Goal: Answer question/provide support: Share knowledge or assist other users

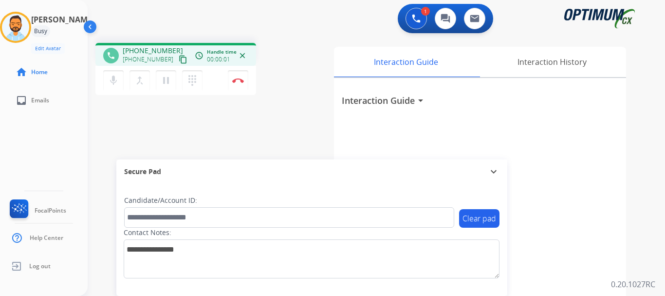
click at [179, 60] on mat-icon "content_copy" at bounding box center [183, 59] width 9 height 9
click at [235, 80] on img at bounding box center [238, 80] width 12 height 5
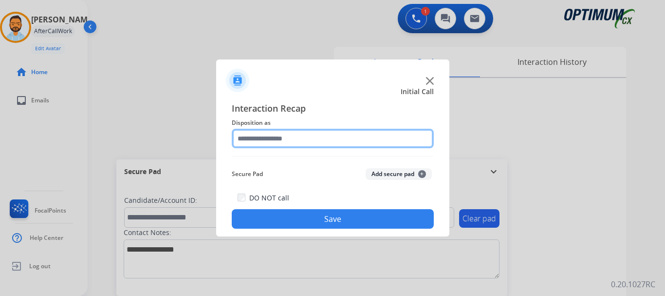
click at [340, 142] on input "text" at bounding box center [333, 138] width 202 height 19
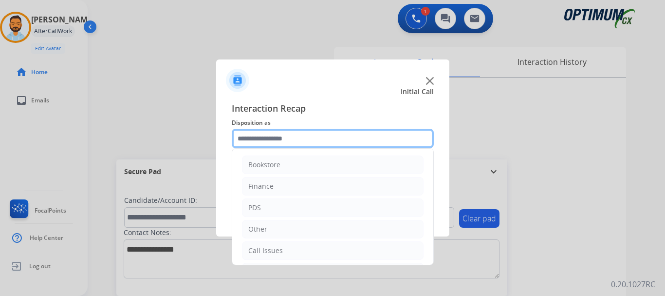
scroll to position [66, 0]
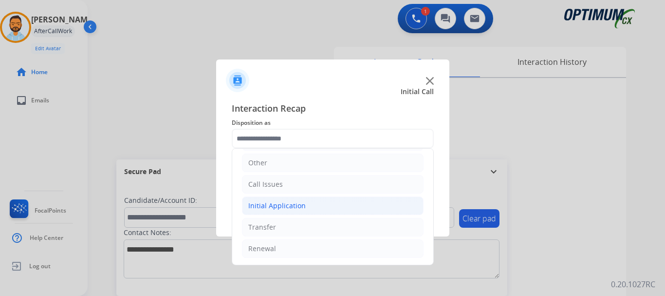
click at [306, 206] on li "Initial Application" at bounding box center [333, 205] width 182 height 19
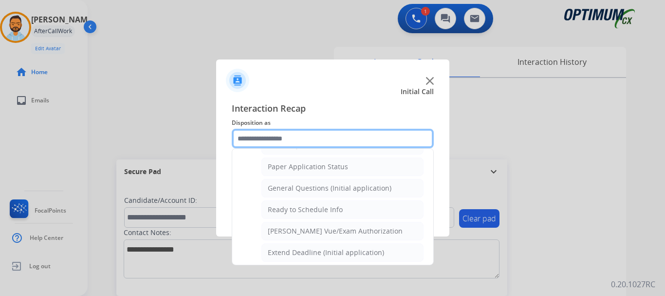
scroll to position [543, 0]
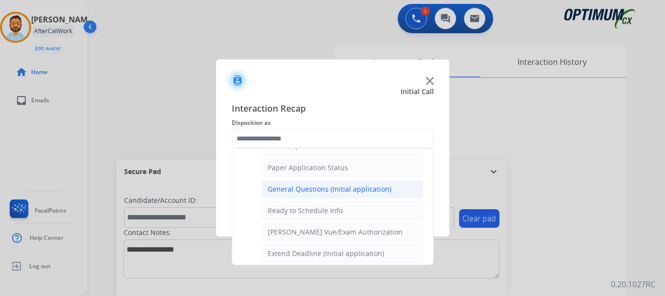
click at [316, 189] on div "General Questions (Initial application)" at bounding box center [330, 189] width 124 height 10
type input "**********"
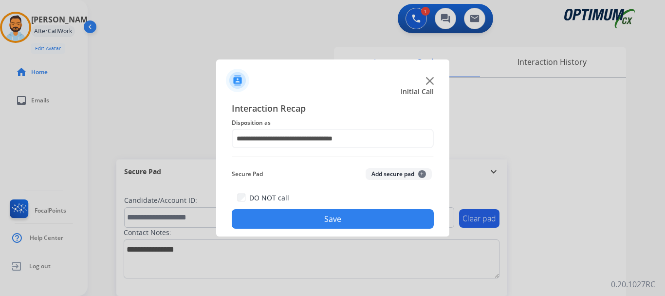
click at [311, 219] on button "Save" at bounding box center [333, 218] width 202 height 19
